Goal: Transaction & Acquisition: Purchase product/service

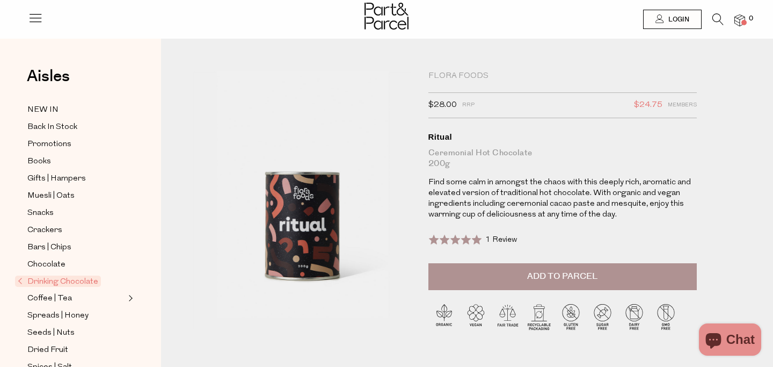
click at [534, 273] on span "Add to Parcel" at bounding box center [562, 276] width 70 height 12
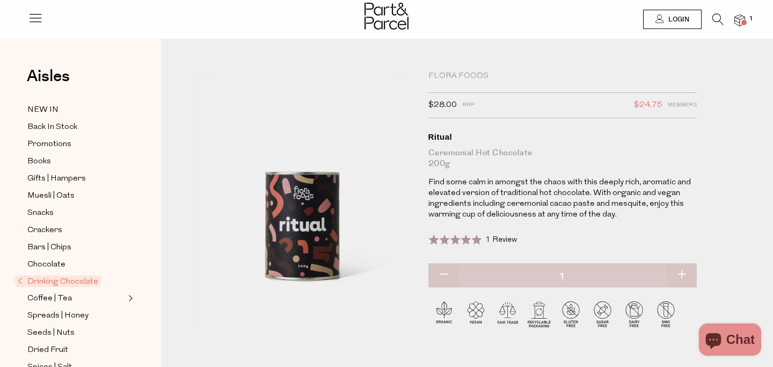
click at [718, 18] on icon at bounding box center [718, 19] width 11 height 12
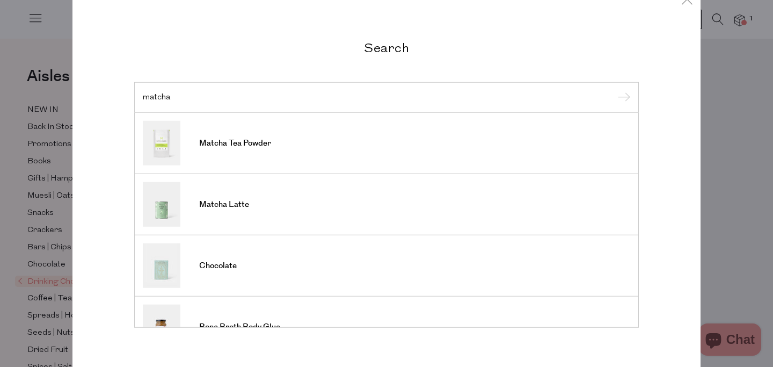
type input "matcha"
click at [0, 172] on div "Search matcha Matcha Tea Powder Matcha Latte Chocolate Bone Broth Body Glue" at bounding box center [386, 183] width 773 height 367
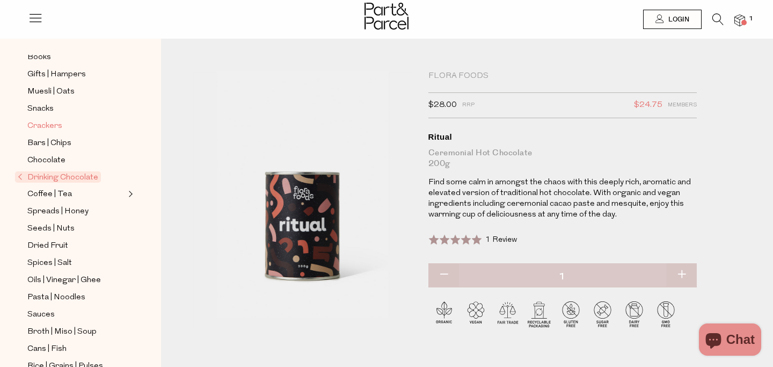
scroll to position [105, 0]
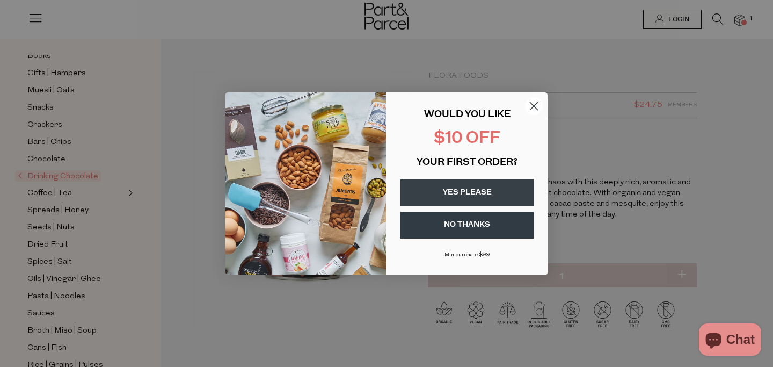
click at [541, 100] on circle "Close dialog" at bounding box center [534, 106] width 18 height 18
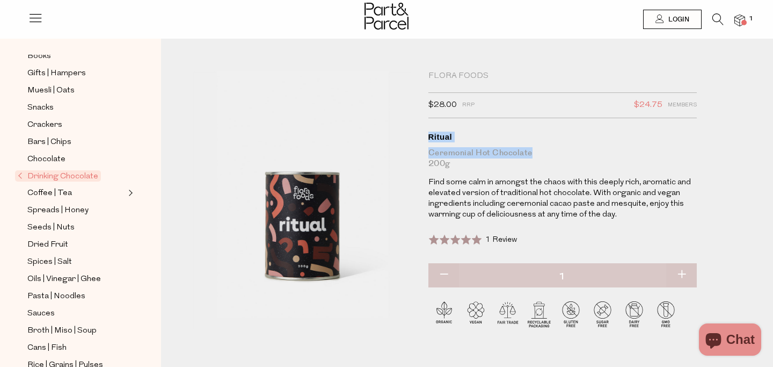
drag, startPoint x: 427, startPoint y: 130, endPoint x: 557, endPoint y: 154, distance: 132.5
click at [557, 154] on div "Flora Foods $28.00 RRP $24.75 Members Available: In Stock Ritual Ceremonial Hot…" at bounding box center [561, 209] width 282 height 277
copy h1 "Ritual Ceremonial Hot Chocolate"
click at [43, 157] on span "Chocolate" at bounding box center [46, 159] width 38 height 13
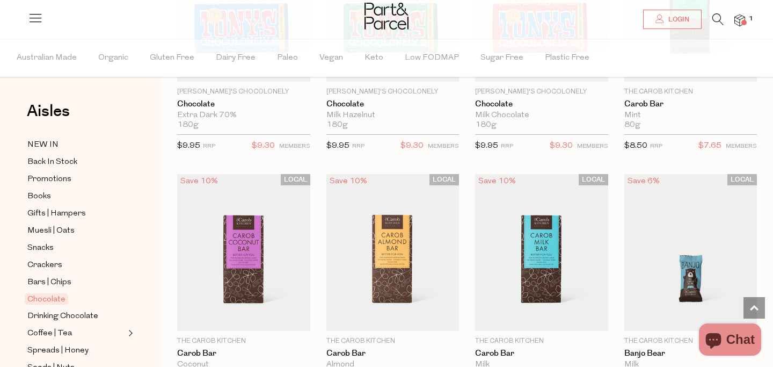
scroll to position [3114, 0]
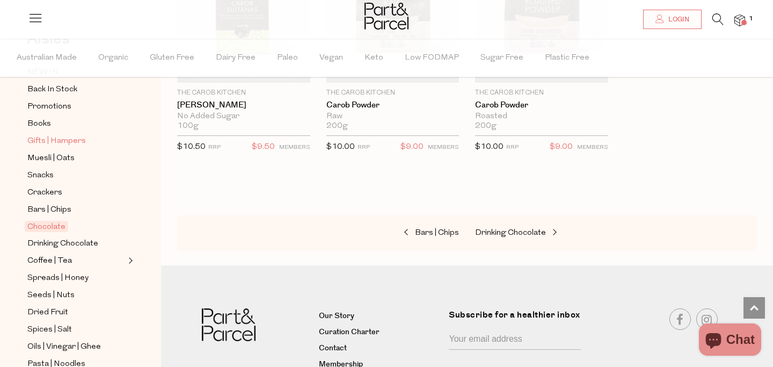
scroll to position [73, 0]
click at [48, 176] on span "Snacks" at bounding box center [40, 175] width 26 height 13
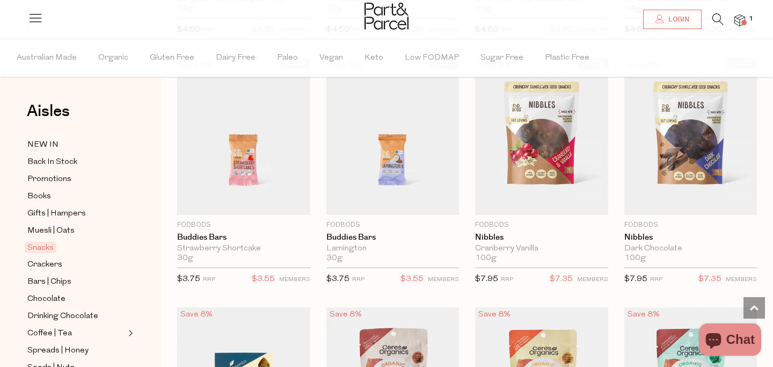
scroll to position [1578, 0]
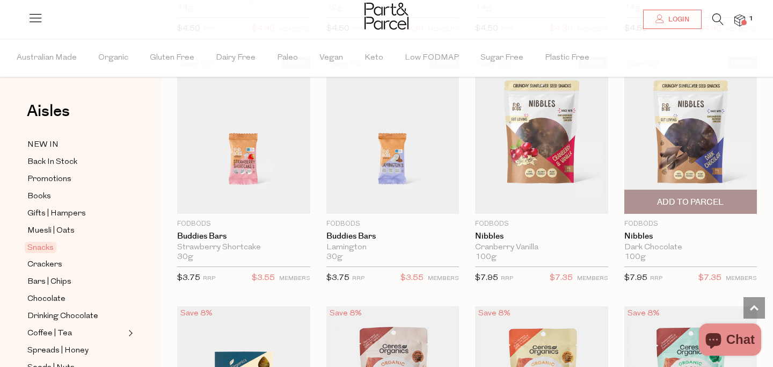
click at [661, 118] on img at bounding box center [691, 135] width 133 height 157
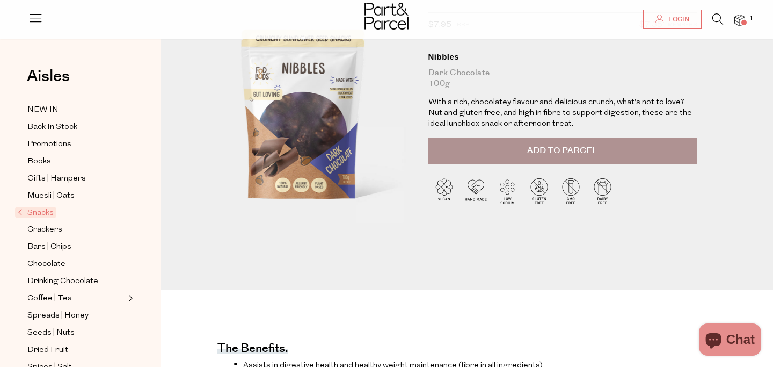
scroll to position [249, 0]
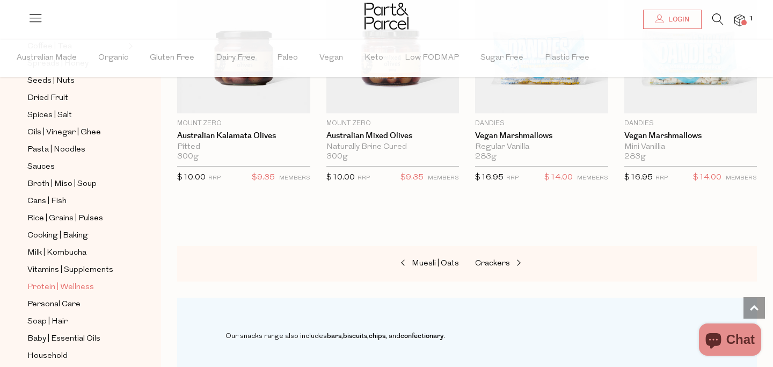
scroll to position [286, 0]
click at [70, 271] on span "Vitamins | Supplements" at bounding box center [70, 271] width 86 height 13
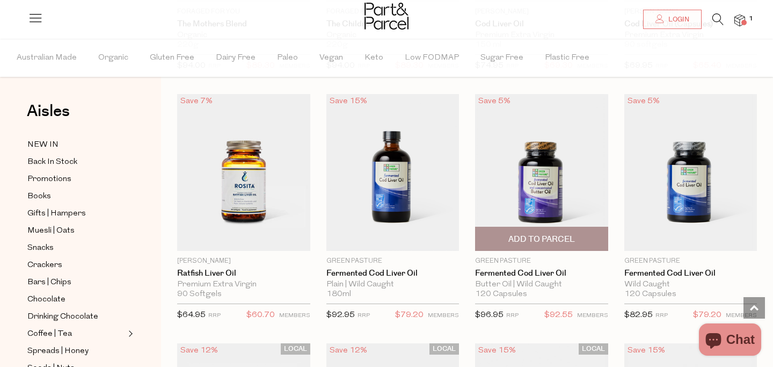
scroll to position [2786, 0]
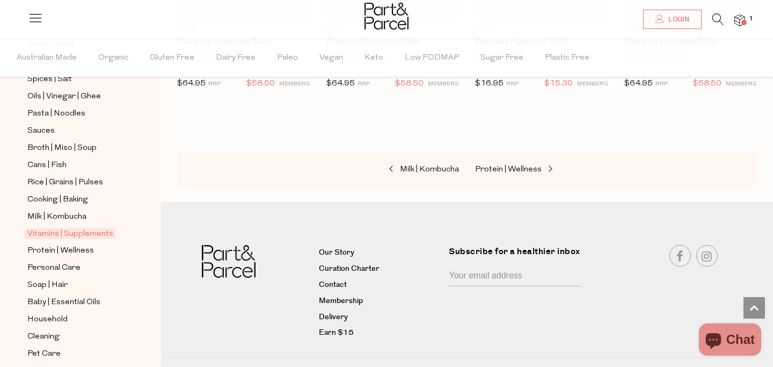
scroll to position [364, 0]
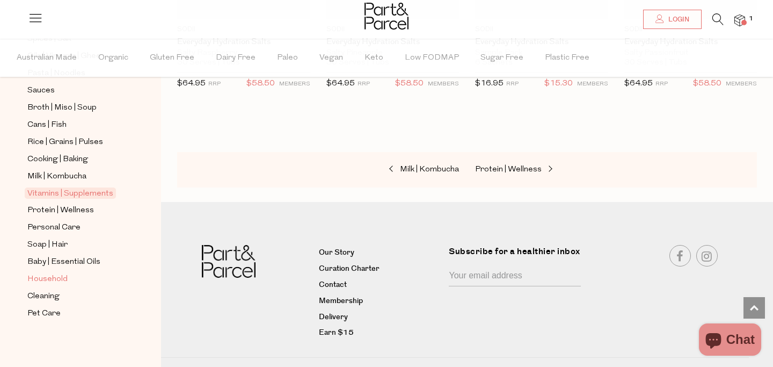
click at [57, 281] on span "Household" at bounding box center [47, 279] width 40 height 13
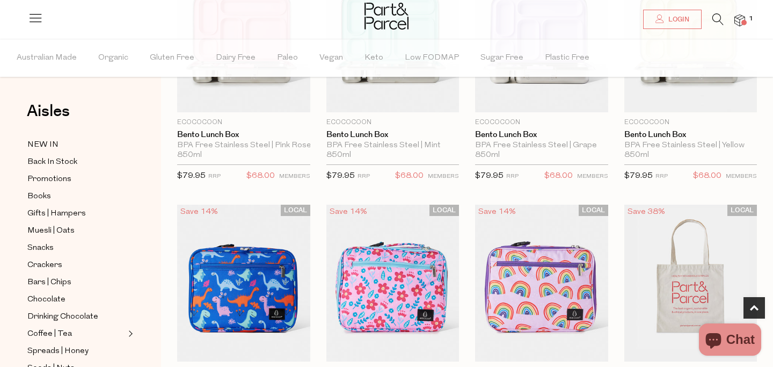
scroll to position [800, 0]
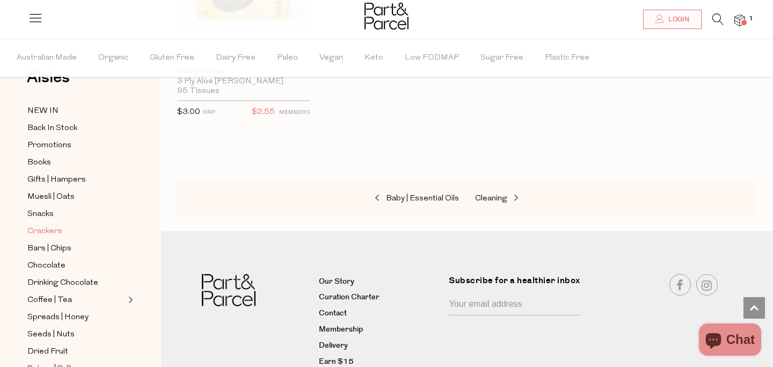
scroll to position [20, 0]
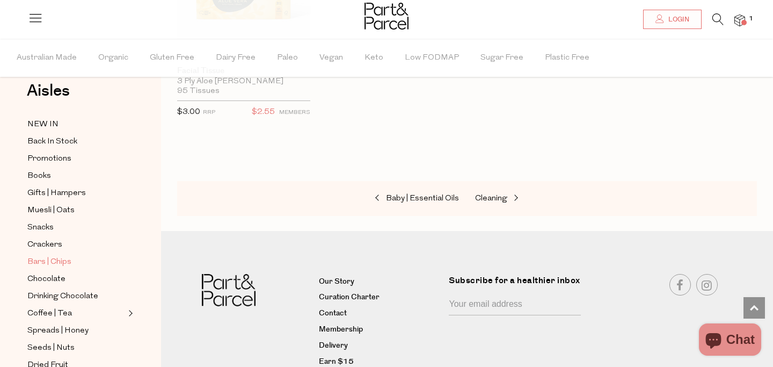
click at [55, 265] on span "Bars | Chips" at bounding box center [49, 262] width 44 height 13
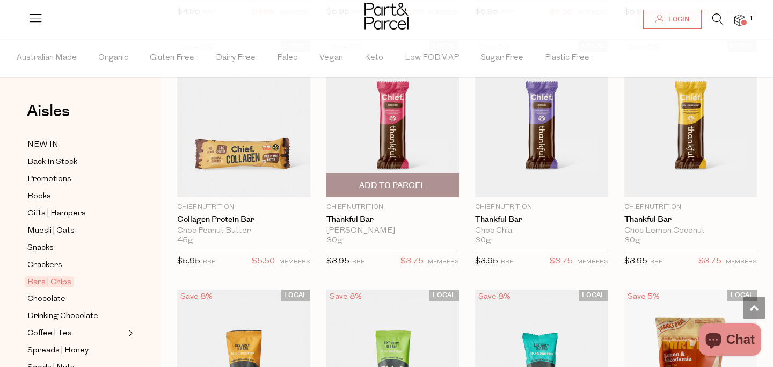
scroll to position [1156, 0]
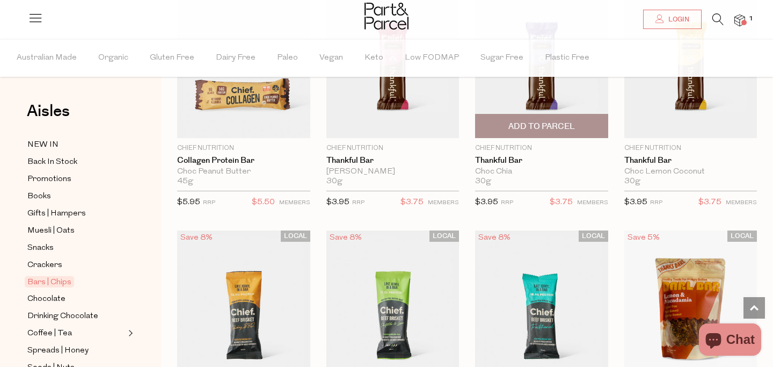
click at [535, 86] on img at bounding box center [541, 59] width 133 height 157
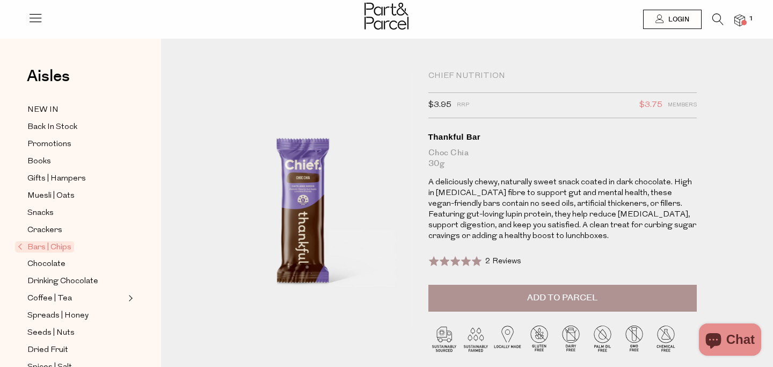
scroll to position [2, 0]
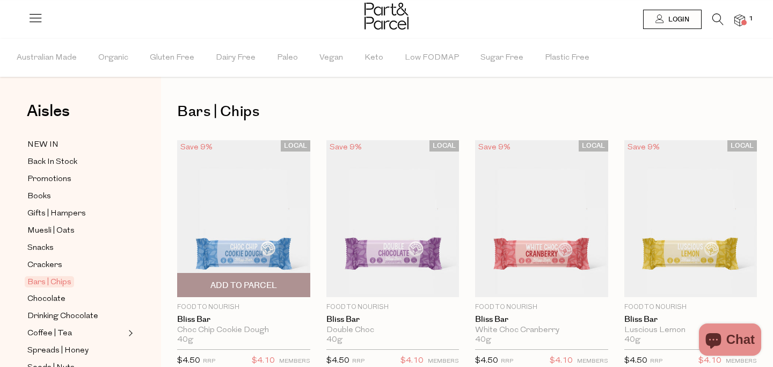
click at [276, 215] on img at bounding box center [243, 218] width 133 height 157
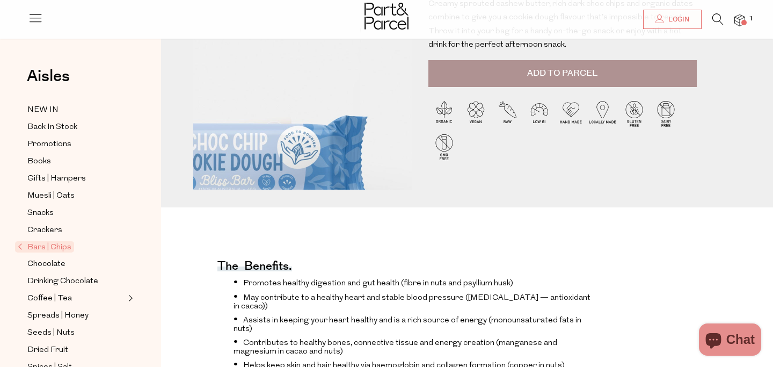
scroll to position [402, 0]
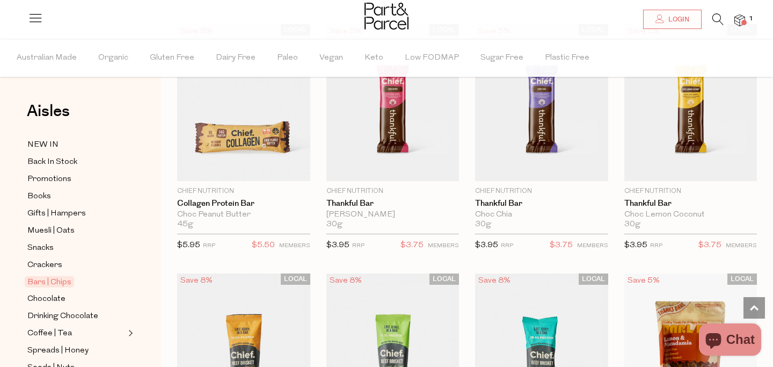
scroll to position [1114, 0]
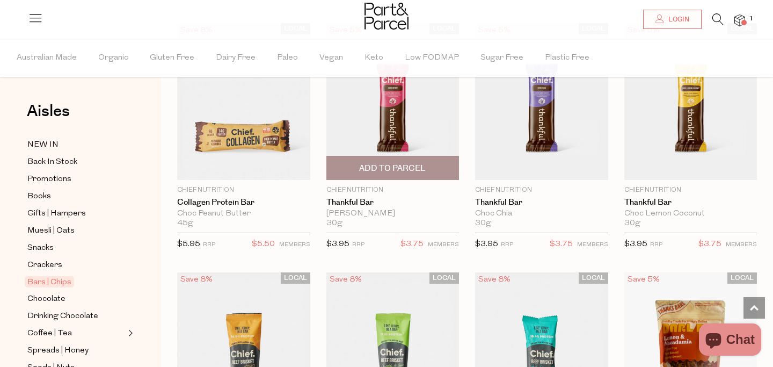
click at [426, 105] on img at bounding box center [392, 101] width 133 height 157
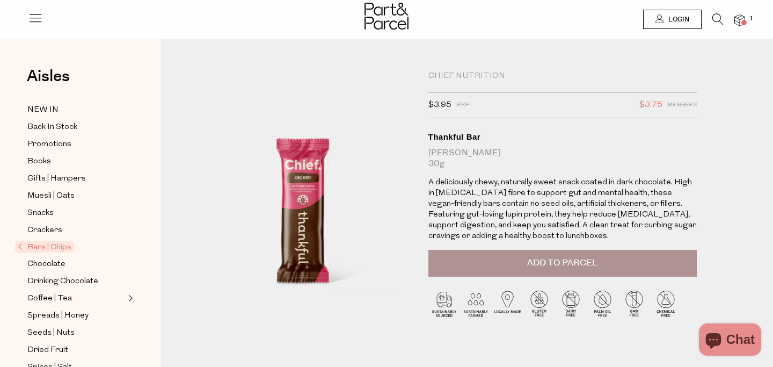
click at [503, 264] on button "Add to Parcel" at bounding box center [563, 263] width 268 height 27
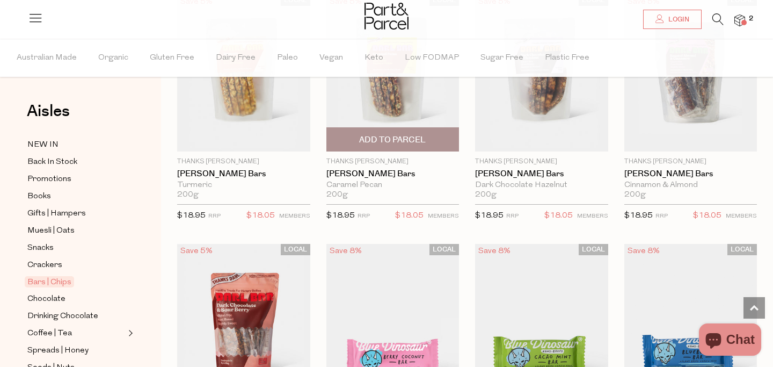
scroll to position [1573, 0]
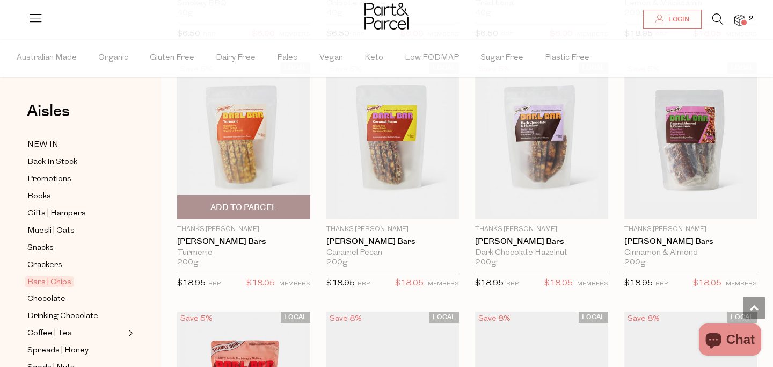
click at [252, 149] on img at bounding box center [243, 140] width 133 height 157
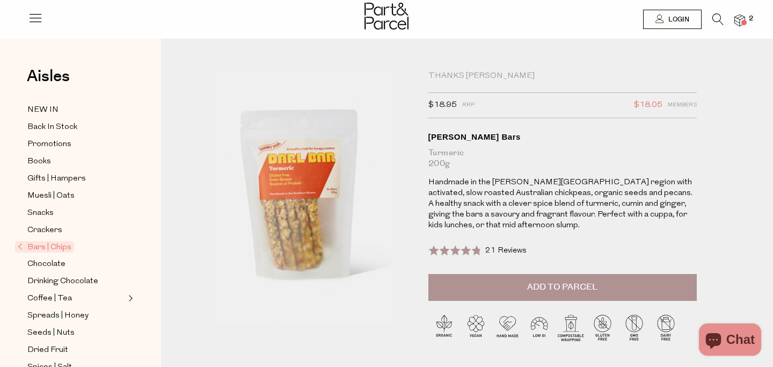
click at [504, 277] on button "Add to Parcel" at bounding box center [563, 287] width 268 height 27
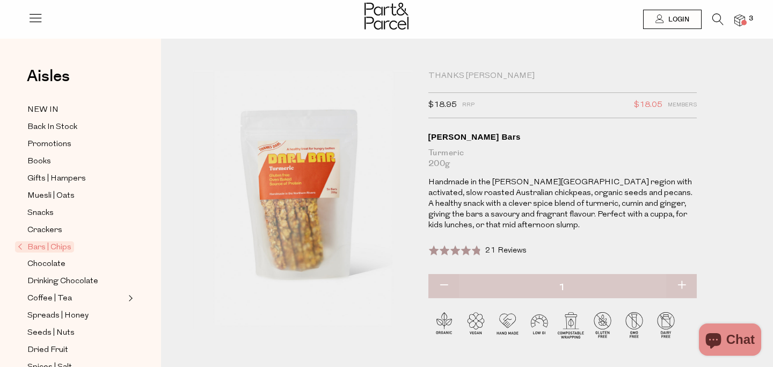
click at [455, 177] on p "Handmade in the [PERSON_NAME][GEOGRAPHIC_DATA] region with activated, slow roas…" at bounding box center [563, 204] width 268 height 54
drag, startPoint x: 427, startPoint y: 75, endPoint x: 520, endPoint y: 76, distance: 92.9
click at [520, 76] on div "Thanks [PERSON_NAME] $18.95 RRP $18.05 Members Available: In Stock [PERSON_NAME…" at bounding box center [561, 214] width 282 height 287
drag, startPoint x: 427, startPoint y: 138, endPoint x: 473, endPoint y: 154, distance: 48.2
click at [473, 153] on div "Thanks [PERSON_NAME] $18.95 RRP $18.05 Members Available: In Stock [PERSON_NAME…" at bounding box center [561, 214] width 282 height 287
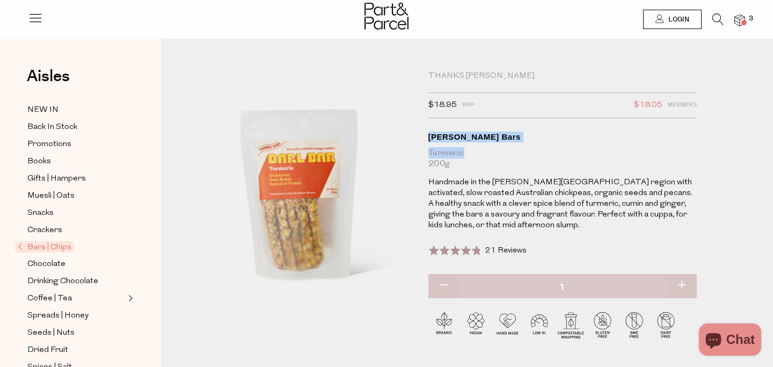
copy h1 "[PERSON_NAME] Bars Turmeric"
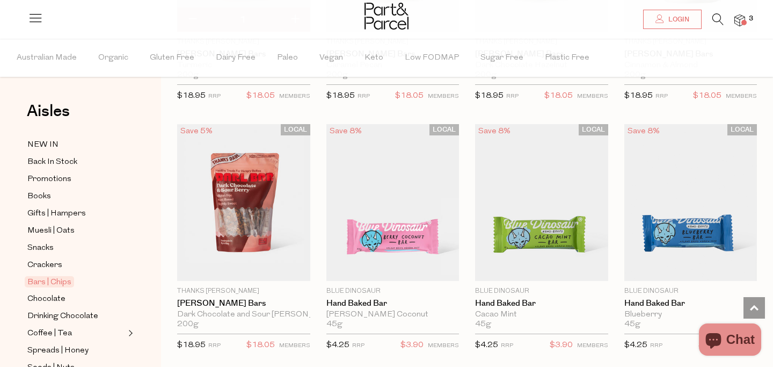
scroll to position [1742, 0]
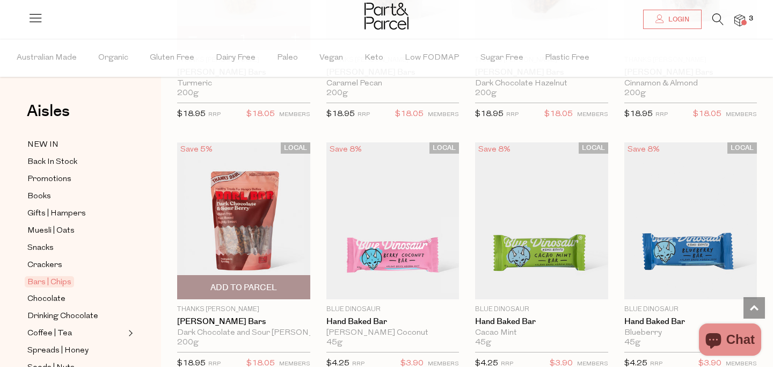
click at [244, 217] on img at bounding box center [243, 220] width 133 height 157
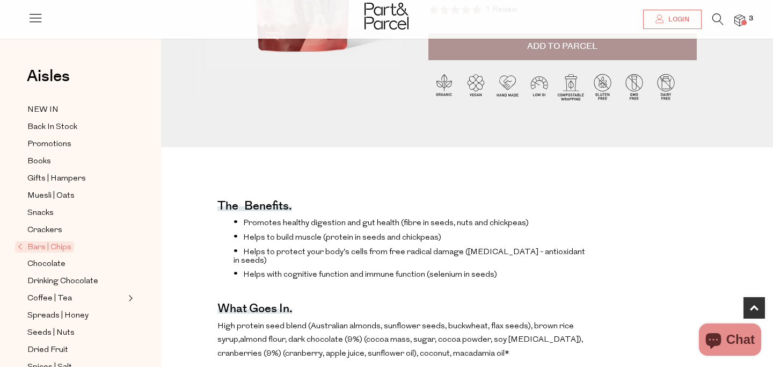
scroll to position [229, 0]
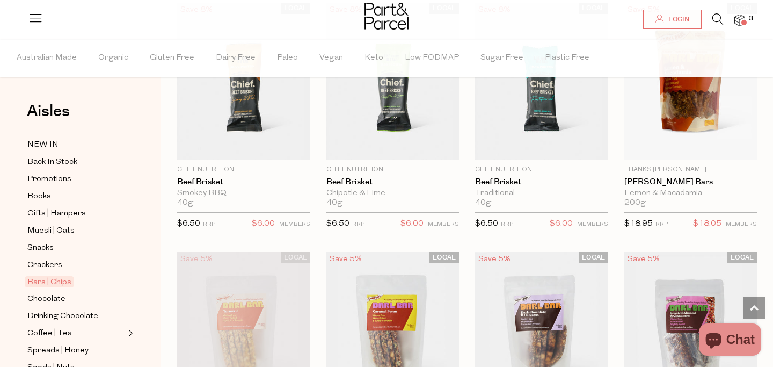
scroll to position [1509, 0]
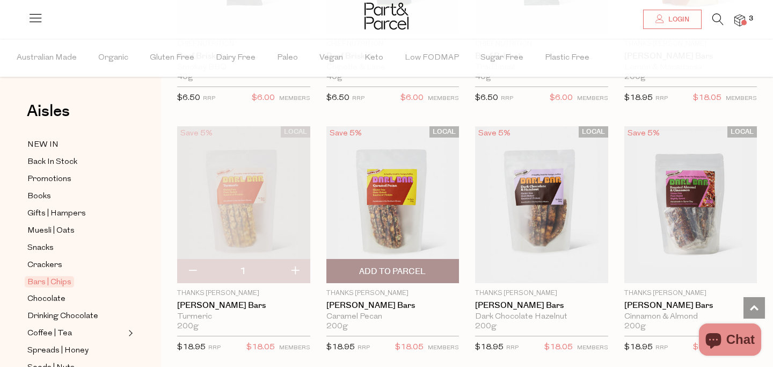
click at [427, 202] on img at bounding box center [392, 204] width 133 height 157
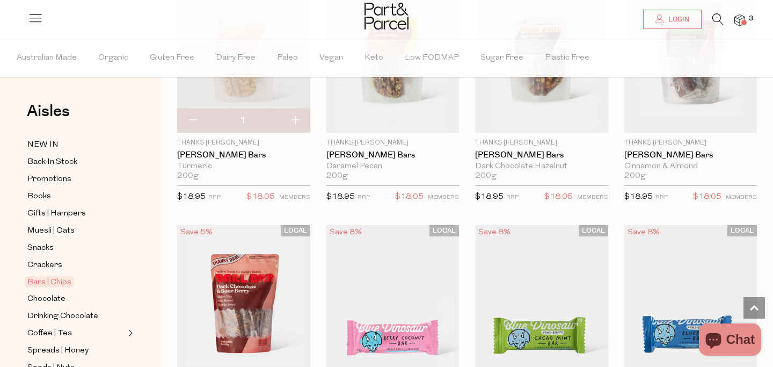
scroll to position [1559, 0]
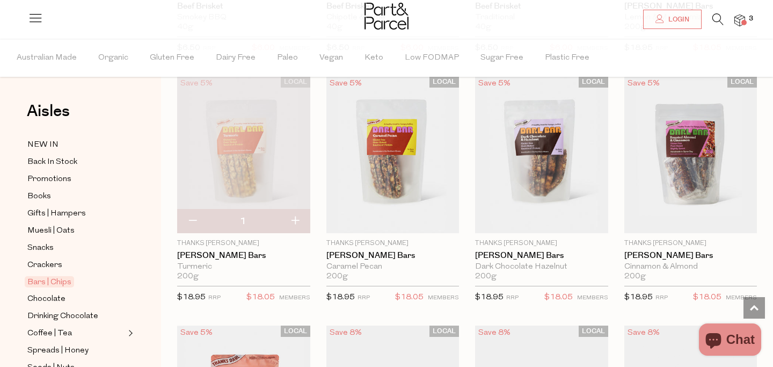
click at [246, 138] on img at bounding box center [243, 154] width 133 height 157
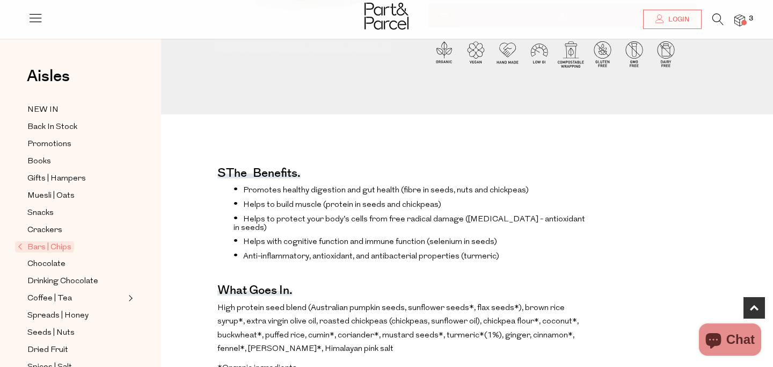
scroll to position [84, 0]
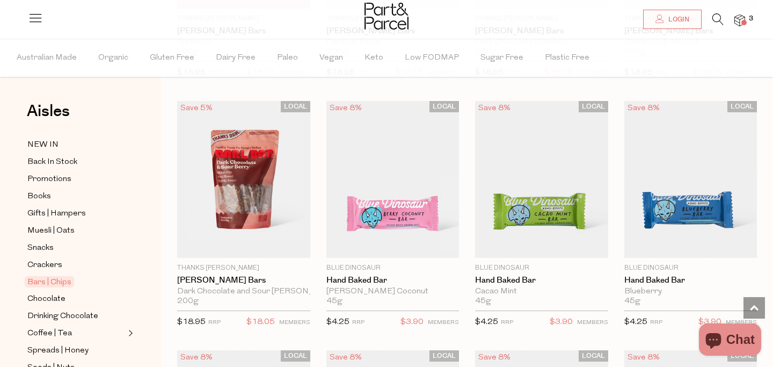
scroll to position [1821, 0]
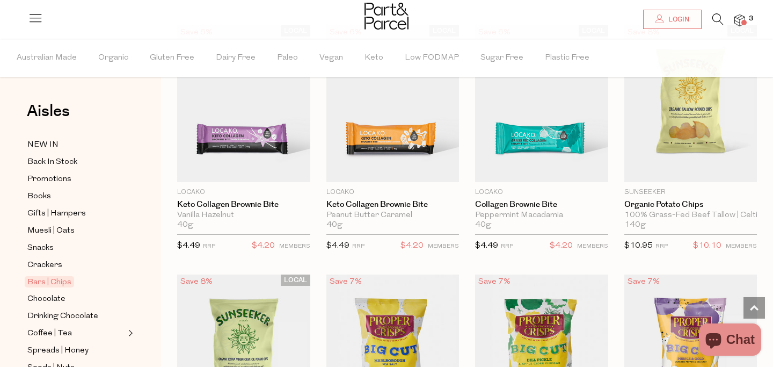
scroll to position [3342, 0]
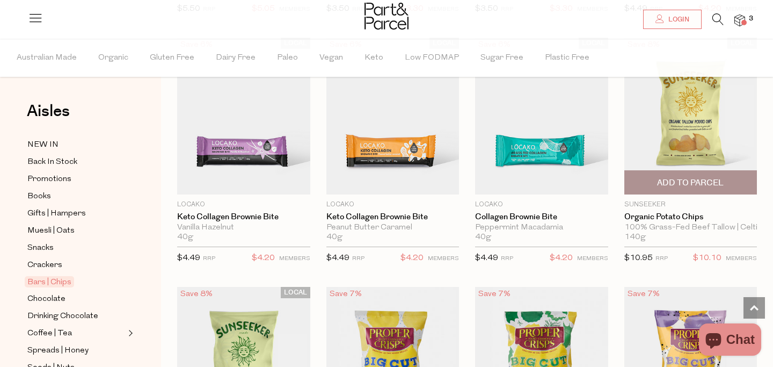
click at [679, 179] on span "Add To Parcel" at bounding box center [690, 182] width 67 height 11
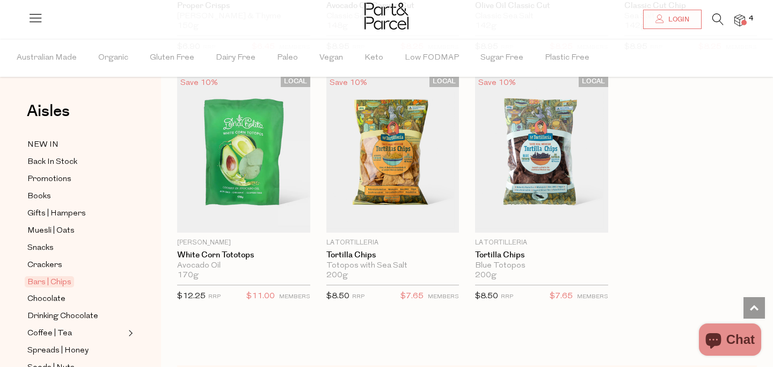
scroll to position [4409, 0]
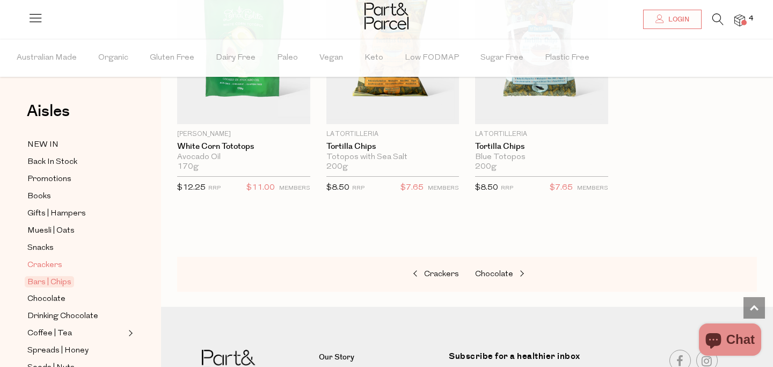
click at [33, 267] on span "Crackers" at bounding box center [44, 265] width 35 height 13
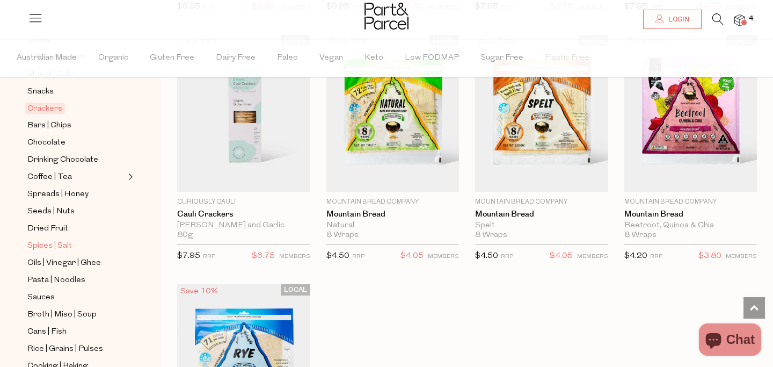
scroll to position [159, 0]
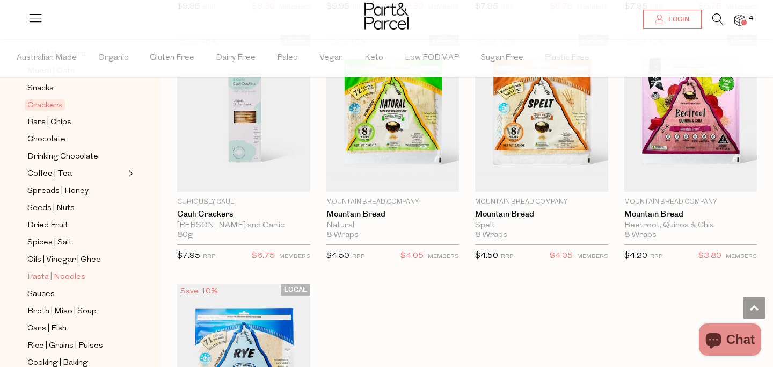
click at [63, 280] on span "Pasta | Noodles" at bounding box center [56, 277] width 58 height 13
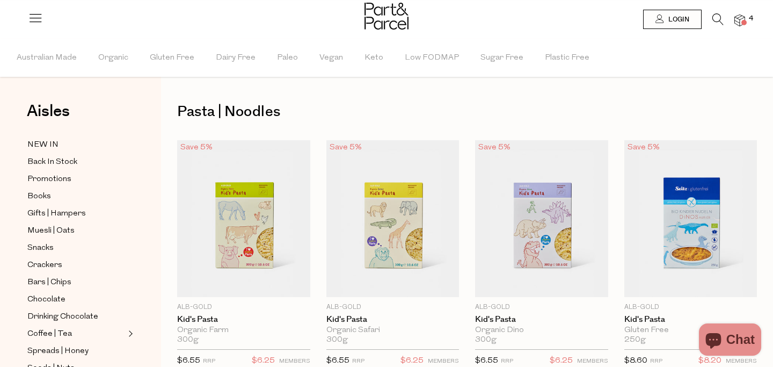
scroll to position [2, 0]
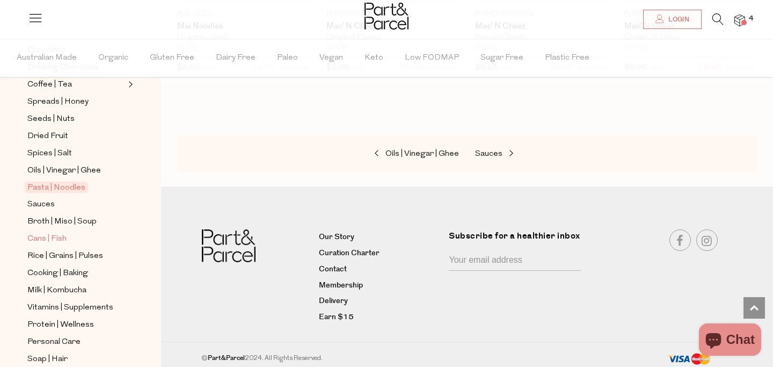
scroll to position [249, 0]
click at [36, 205] on span "Sauces" at bounding box center [40, 205] width 27 height 13
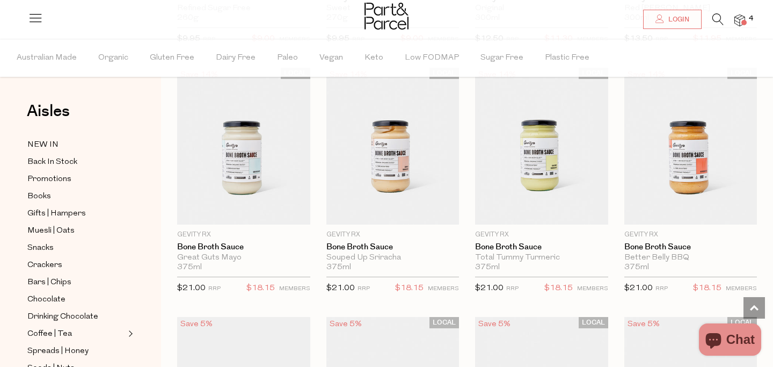
scroll to position [557, 0]
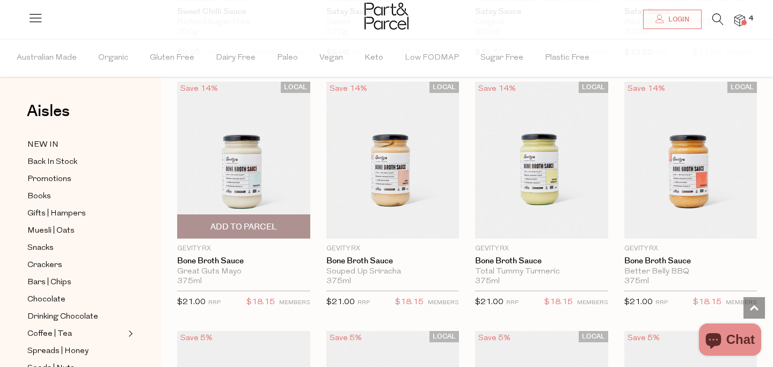
click at [272, 152] on img at bounding box center [243, 160] width 133 height 157
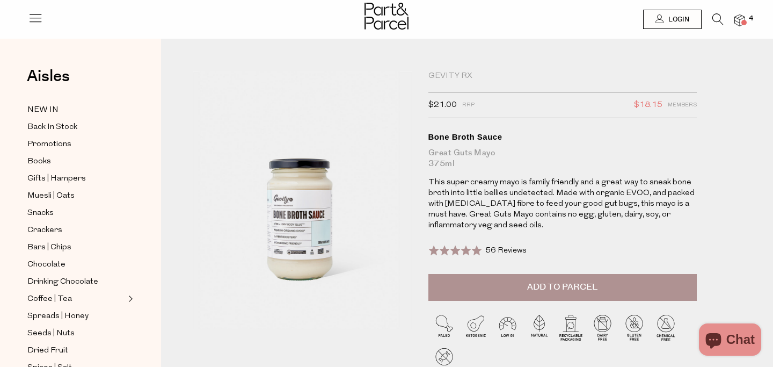
click at [539, 302] on div at bounding box center [563, 347] width 268 height 93
click at [534, 292] on span "Add to Parcel" at bounding box center [562, 287] width 70 height 12
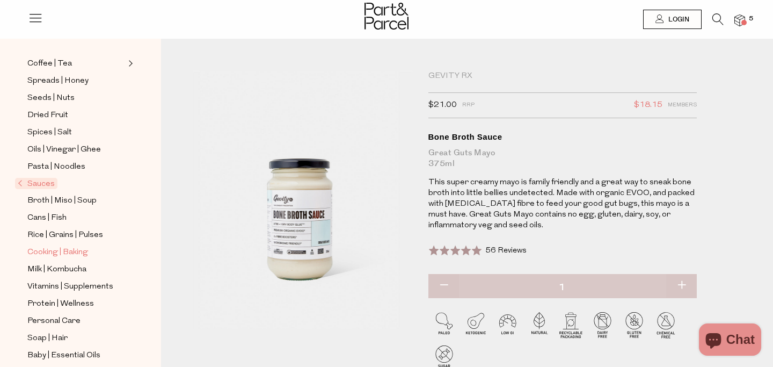
scroll to position [250, 0]
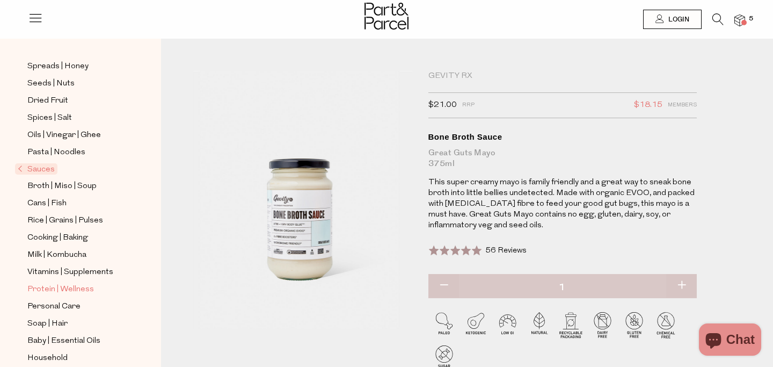
click at [83, 286] on span "Protein | Wellness" at bounding box center [60, 289] width 67 height 13
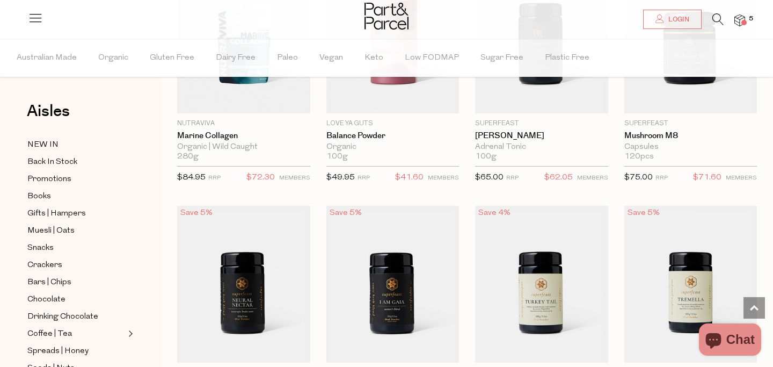
scroll to position [1739, 0]
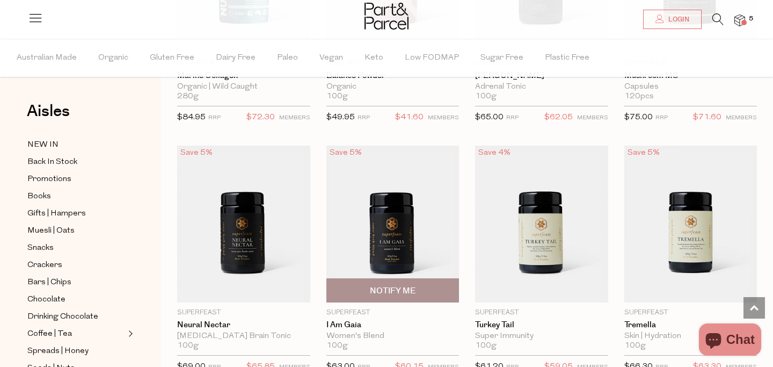
click at [433, 228] on img at bounding box center [392, 224] width 133 height 157
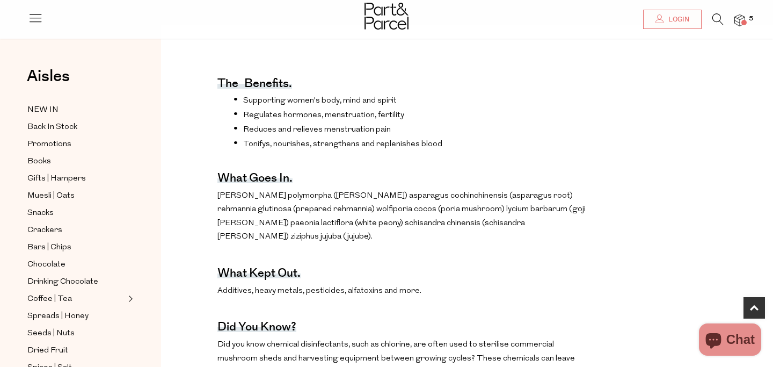
scroll to position [390, 0]
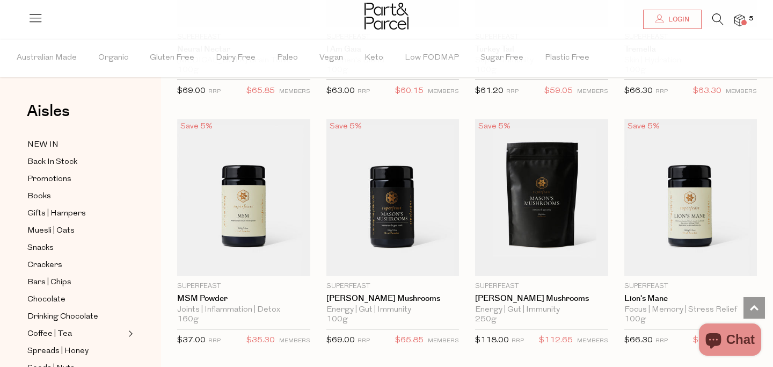
scroll to position [2187, 0]
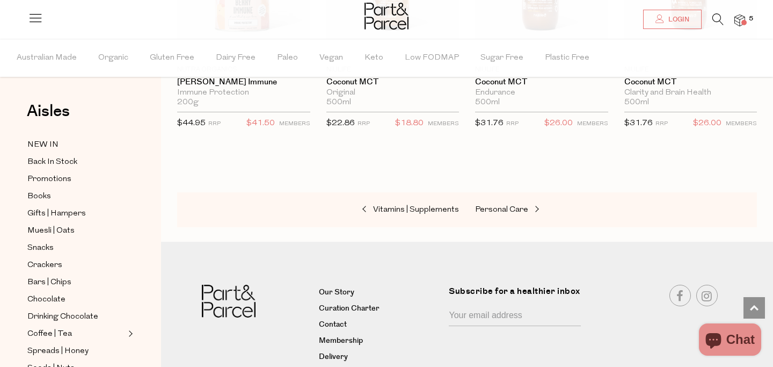
scroll to position [4721, 0]
